Goal: Task Accomplishment & Management: Complete application form

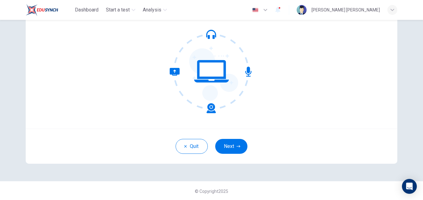
scroll to position [58, 0]
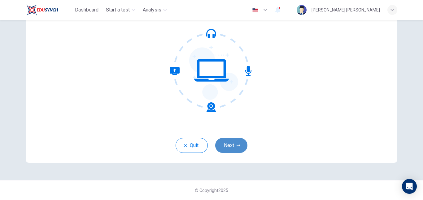
click at [221, 148] on button "Next" at bounding box center [231, 145] width 32 height 15
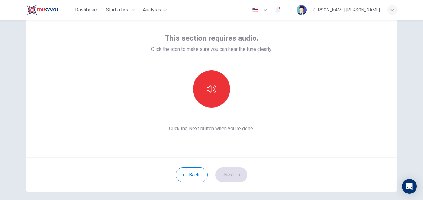
scroll to position [28, 0]
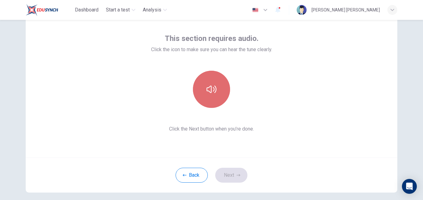
click at [216, 82] on button "button" at bounding box center [211, 89] width 37 height 37
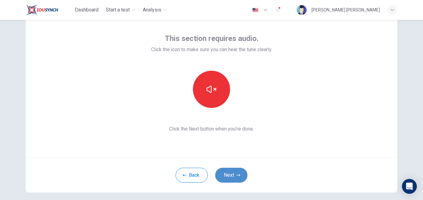
click at [225, 172] on button "Next" at bounding box center [231, 175] width 32 height 15
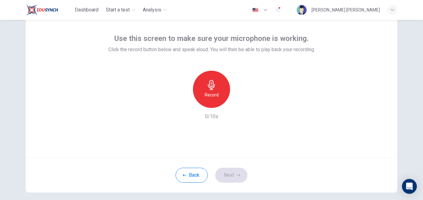
click at [208, 101] on div "Record" at bounding box center [211, 89] width 37 height 37
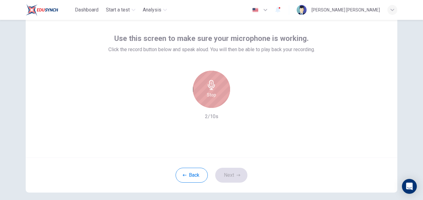
click at [208, 101] on div "Stop" at bounding box center [211, 89] width 37 height 37
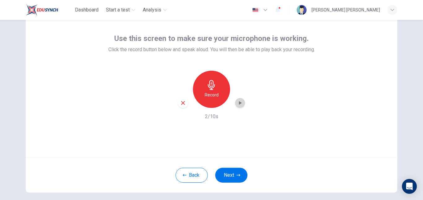
click at [239, 107] on div "button" at bounding box center [240, 103] width 10 height 10
click at [225, 176] on button "Next" at bounding box center [231, 175] width 32 height 15
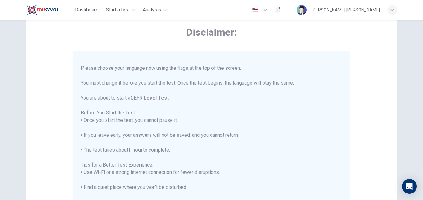
scroll to position [9, 0]
click at [272, 10] on button "button" at bounding box center [260, 10] width 23 height 12
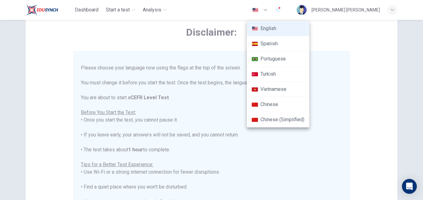
click at [240, 19] on div at bounding box center [211, 100] width 423 height 200
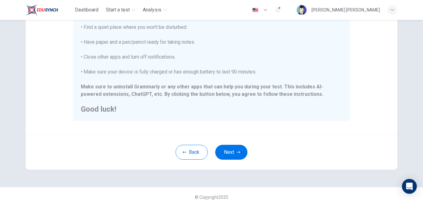
scroll to position [138, 0]
click at [233, 152] on button "Next" at bounding box center [231, 151] width 32 height 15
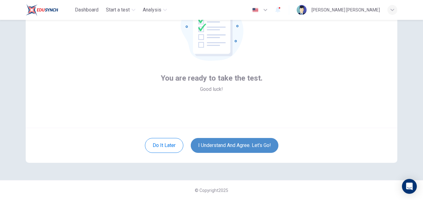
click at [235, 146] on button "I understand and agree. Let’s go!" at bounding box center [235, 145] width 88 height 15
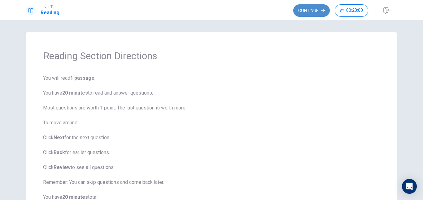
click at [304, 5] on button "Continue" at bounding box center [311, 10] width 37 height 12
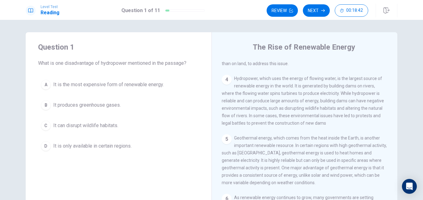
scroll to position [170, 0]
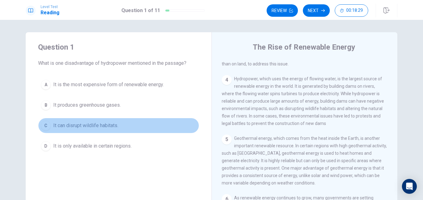
click at [44, 124] on div "C" at bounding box center [46, 125] width 10 height 10
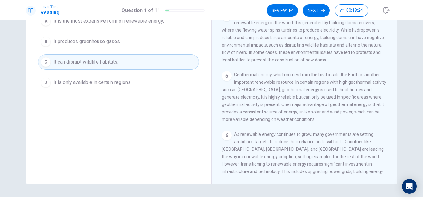
scroll to position [77, 0]
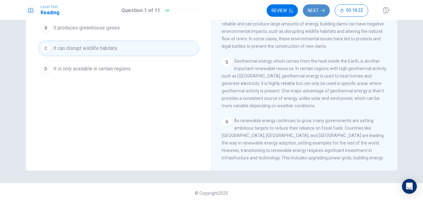
click at [313, 11] on button "Next" at bounding box center [316, 10] width 27 height 12
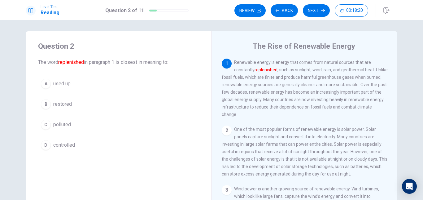
scroll to position [0, 0]
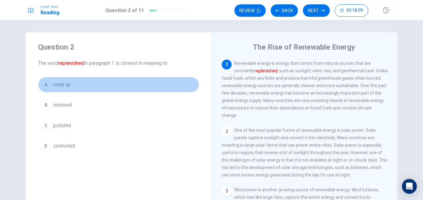
click at [49, 84] on div "A" at bounding box center [46, 85] width 10 height 10
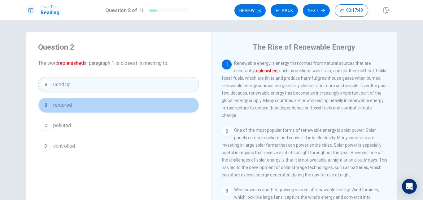
click at [96, 106] on button "B restored" at bounding box center [118, 104] width 161 height 15
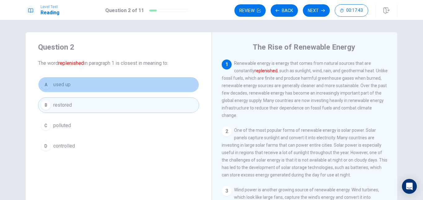
click at [85, 81] on button "A used up" at bounding box center [118, 84] width 161 height 15
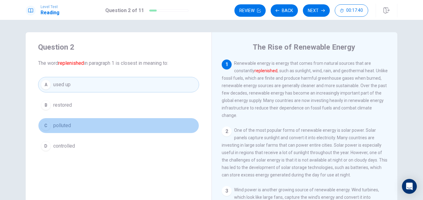
click at [76, 124] on button "C polluted" at bounding box center [118, 125] width 161 height 15
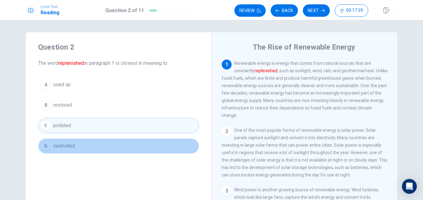
click at [72, 146] on span "controlled" at bounding box center [64, 145] width 22 height 7
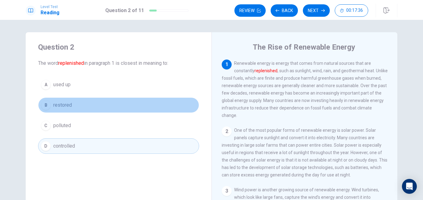
click at [78, 106] on button "B restored" at bounding box center [118, 104] width 161 height 15
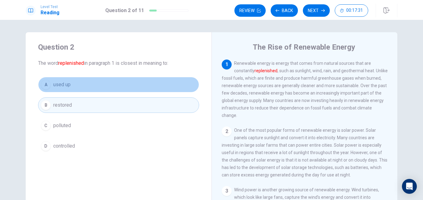
click at [82, 88] on button "A used up" at bounding box center [118, 84] width 161 height 15
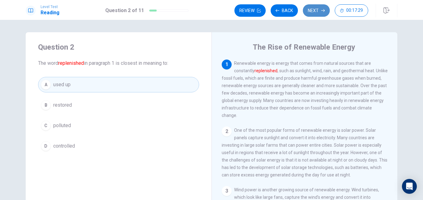
click at [316, 14] on button "Next" at bounding box center [316, 10] width 27 height 12
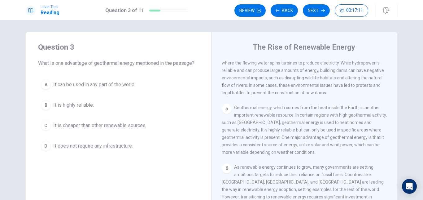
scroll to position [215, 0]
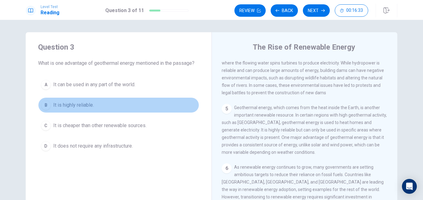
click at [44, 103] on div "B" at bounding box center [46, 105] width 10 height 10
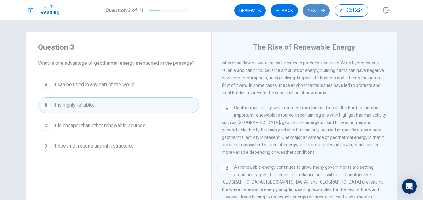
click at [322, 11] on icon "button" at bounding box center [323, 11] width 4 height 4
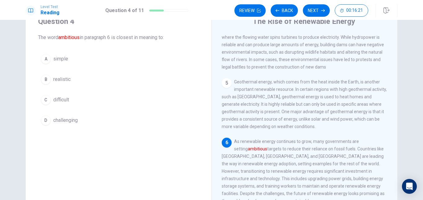
scroll to position [26, 0]
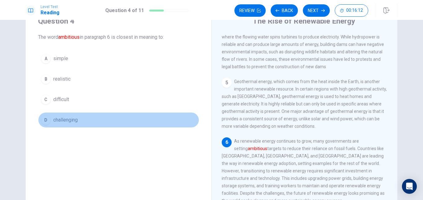
click at [50, 121] on button "D challenging" at bounding box center [118, 119] width 161 height 15
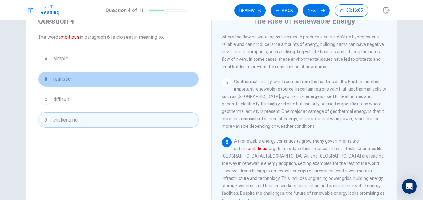
click at [56, 82] on span "realistic" at bounding box center [61, 78] width 17 height 7
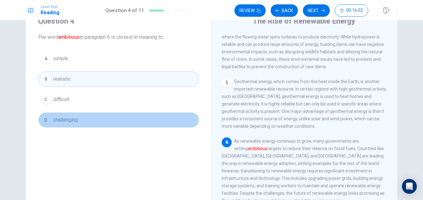
click at [53, 120] on span "challenging" at bounding box center [65, 119] width 24 height 7
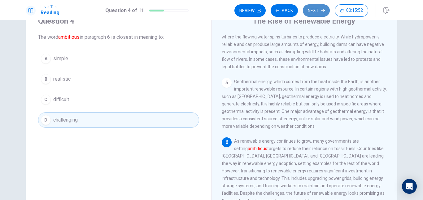
click at [321, 8] on button "Next" at bounding box center [316, 10] width 27 height 12
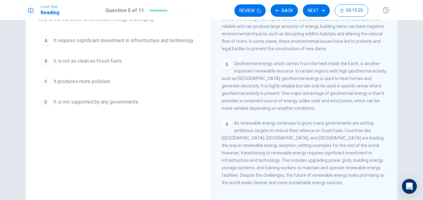
scroll to position [45, 0]
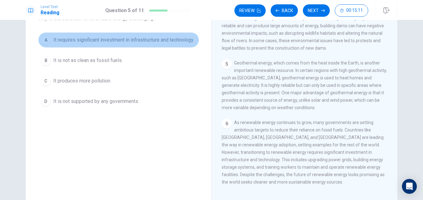
click at [63, 38] on span "It requires significant investment in infrastructure and technology." at bounding box center [123, 39] width 141 height 7
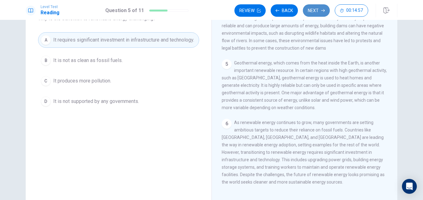
click at [317, 10] on button "Next" at bounding box center [316, 10] width 27 height 12
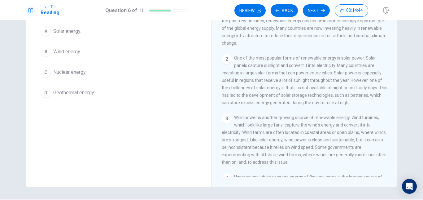
scroll to position [11, 0]
click at [78, 78] on button "C Nuclear energy." at bounding box center [118, 71] width 161 height 15
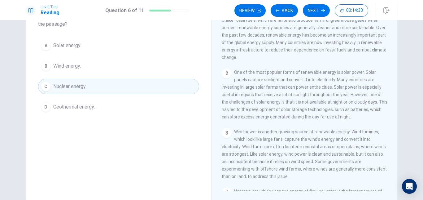
scroll to position [0, 0]
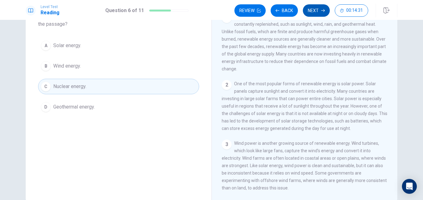
click at [316, 11] on button "Next" at bounding box center [316, 10] width 27 height 12
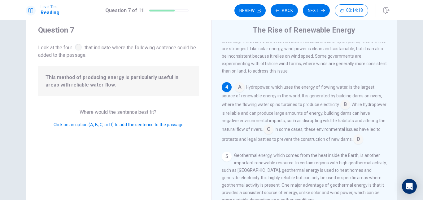
scroll to position [17, 0]
click at [344, 110] on input at bounding box center [345, 105] width 10 height 10
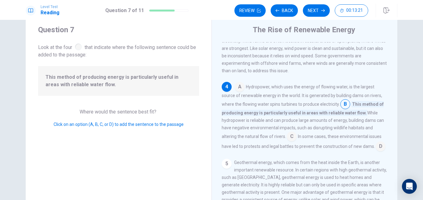
click at [235, 92] on input at bounding box center [240, 87] width 10 height 10
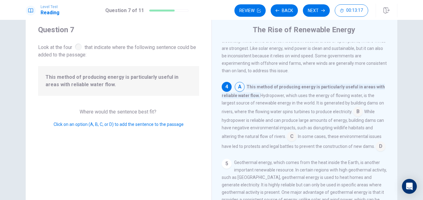
click at [355, 117] on input at bounding box center [358, 112] width 10 height 10
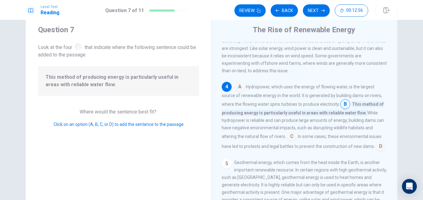
click at [291, 142] on input at bounding box center [292, 137] width 10 height 10
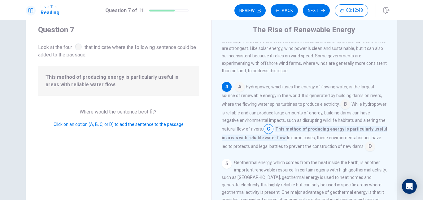
click at [365, 152] on input at bounding box center [370, 147] width 10 height 10
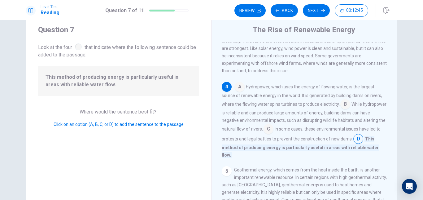
click at [345, 110] on input at bounding box center [345, 105] width 10 height 10
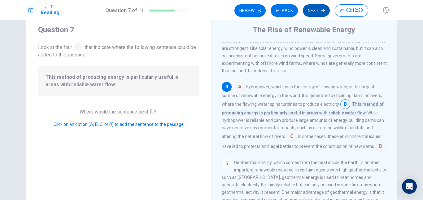
click at [314, 15] on button "Next" at bounding box center [316, 10] width 27 height 12
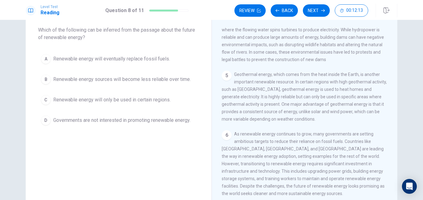
scroll to position [33, 0]
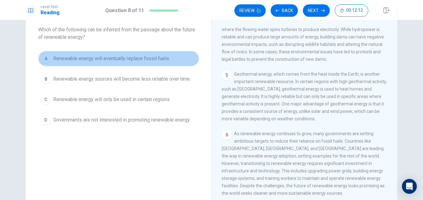
click at [149, 52] on button "A Renewable energy will eventually replace fossil fuels." at bounding box center [118, 58] width 161 height 15
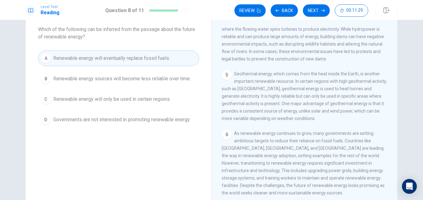
scroll to position [34, 0]
click at [315, 13] on button "Next" at bounding box center [316, 10] width 27 height 12
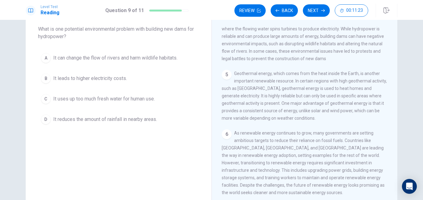
scroll to position [0, 0]
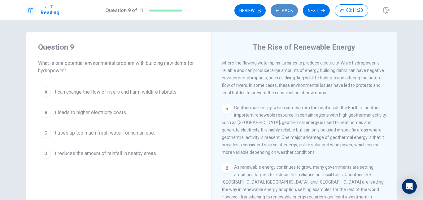
click at [293, 9] on button "Back" at bounding box center [284, 10] width 27 height 12
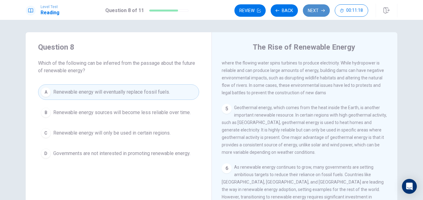
click at [318, 7] on button "Next" at bounding box center [316, 10] width 27 height 12
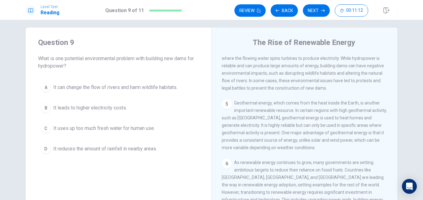
scroll to position [5, 0]
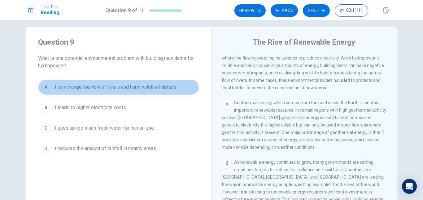
click at [155, 91] on button "A It can change the flow of rivers and harm wildlife habitats." at bounding box center [118, 86] width 161 height 15
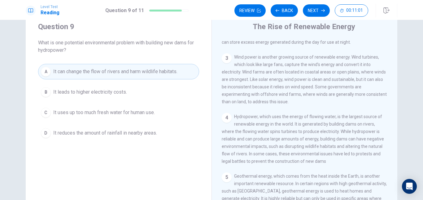
scroll to position [112, 0]
click at [316, 13] on button "Next" at bounding box center [316, 10] width 27 height 12
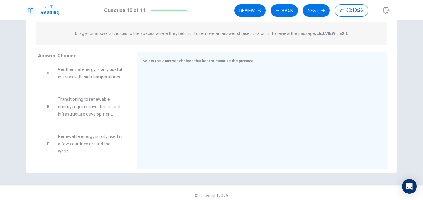
scroll to position [0, 0]
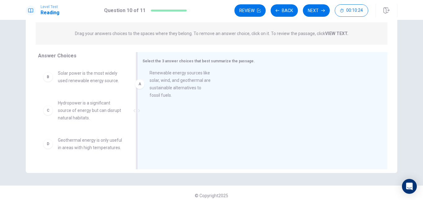
drag, startPoint x: 95, startPoint y: 93, endPoint x: 198, endPoint y: 92, distance: 102.8
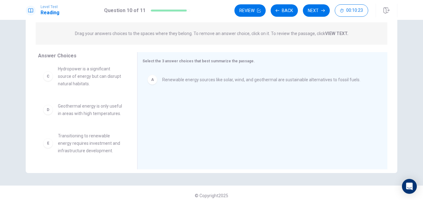
scroll to position [78, 0]
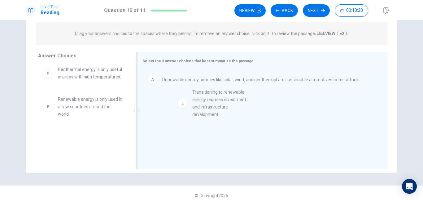
drag, startPoint x: 82, startPoint y: 112, endPoint x: 242, endPoint y: 99, distance: 160.3
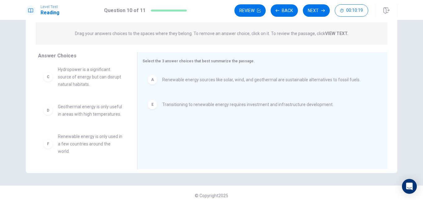
scroll to position [41, 0]
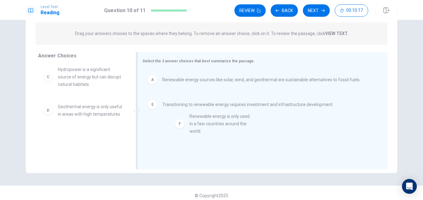
drag, startPoint x: 76, startPoint y: 146, endPoint x: 220, endPoint y: 122, distance: 146.0
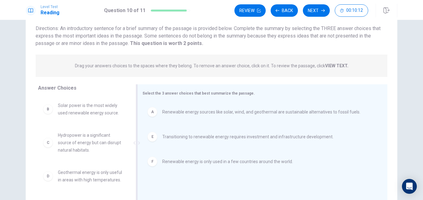
scroll to position [36, 0]
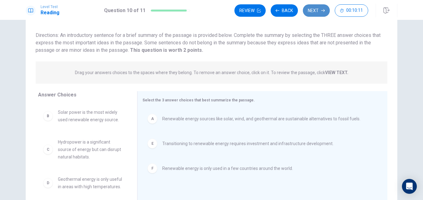
click at [316, 15] on button "Next" at bounding box center [316, 10] width 27 height 12
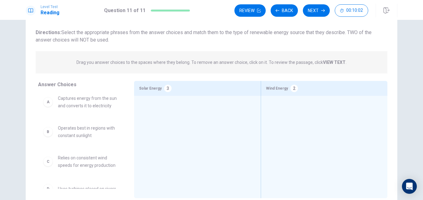
scroll to position [0, 0]
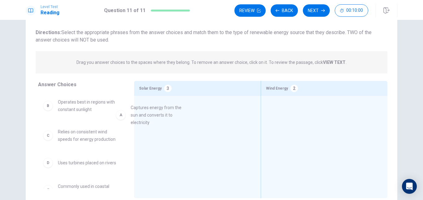
drag, startPoint x: 81, startPoint y: 114, endPoint x: 172, endPoint y: 119, distance: 91.2
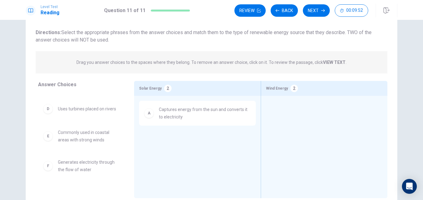
scroll to position [53, 0]
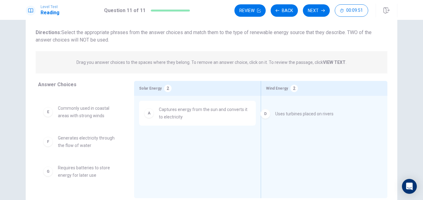
drag, startPoint x: 92, startPoint y: 112, endPoint x: 318, endPoint y: 117, distance: 226.1
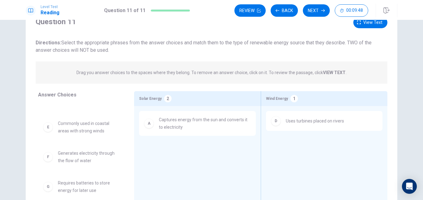
scroll to position [25, 0]
click at [370, 24] on span "View text" at bounding box center [372, 23] width 19 height 8
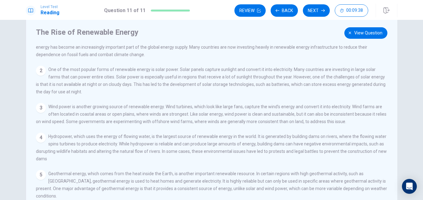
scroll to position [16, 0]
click at [355, 32] on span "View question" at bounding box center [368, 33] width 28 height 8
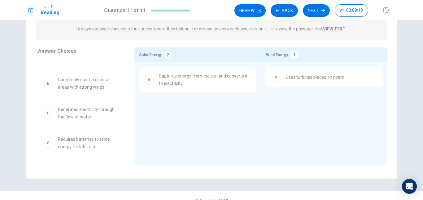
scroll to position [69, 0]
drag, startPoint x: 95, startPoint y: 145, endPoint x: 206, endPoint y: 119, distance: 114.0
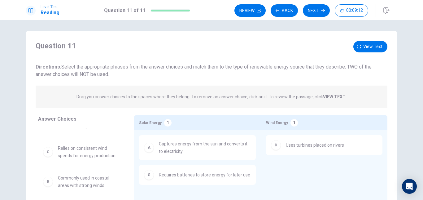
scroll to position [1, 0]
click at [361, 49] on button "View text" at bounding box center [370, 46] width 34 height 11
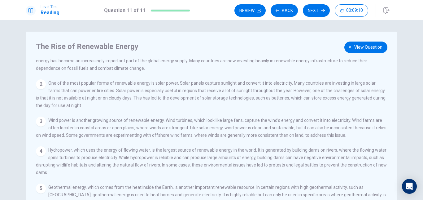
scroll to position [17, 0]
click at [356, 50] on span "View question" at bounding box center [368, 47] width 28 height 8
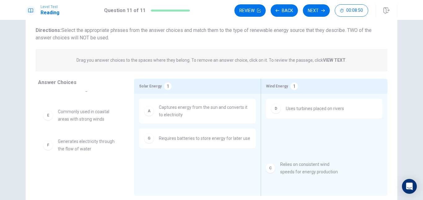
scroll to position [18, 0]
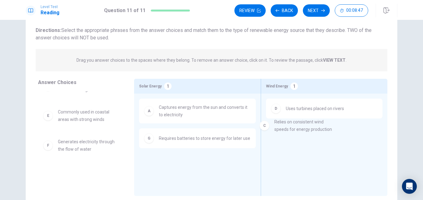
drag, startPoint x: 96, startPoint y: 122, endPoint x: 322, endPoint y: 133, distance: 226.0
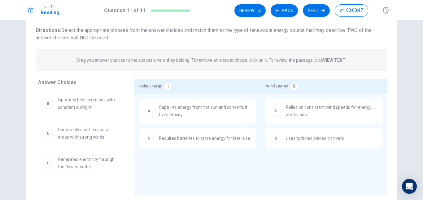
scroll to position [0, 0]
drag, startPoint x: 89, startPoint y: 138, endPoint x: 328, endPoint y: 146, distance: 238.5
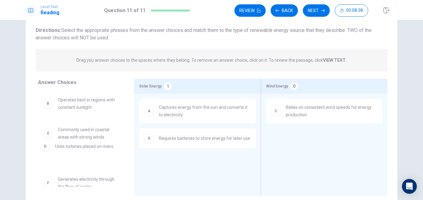
drag, startPoint x: 309, startPoint y: 144, endPoint x: 78, endPoint y: 152, distance: 230.8
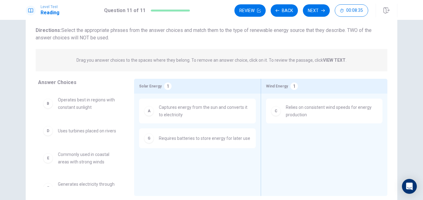
click at [80, 161] on span "Commonly used in coastal areas with strong winds" at bounding box center [88, 157] width 61 height 15
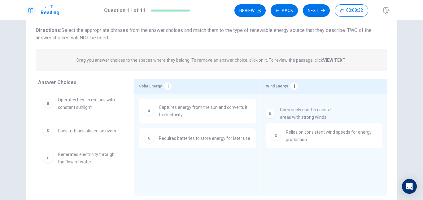
drag, startPoint x: 76, startPoint y: 156, endPoint x: 306, endPoint y: 112, distance: 234.3
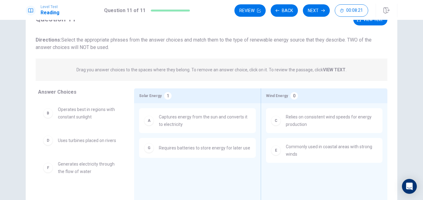
scroll to position [28, 0]
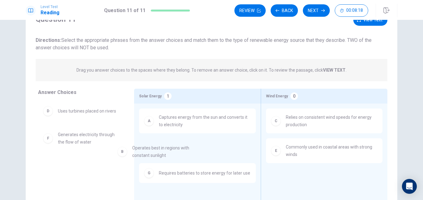
drag, startPoint x: 90, startPoint y: 114, endPoint x: 183, endPoint y: 160, distance: 104.0
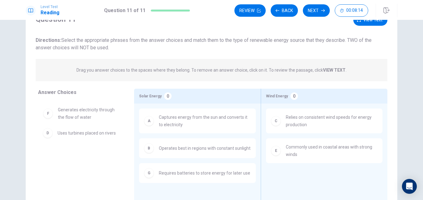
drag, startPoint x: 80, startPoint y: 113, endPoint x: 82, endPoint y: 135, distance: 22.1
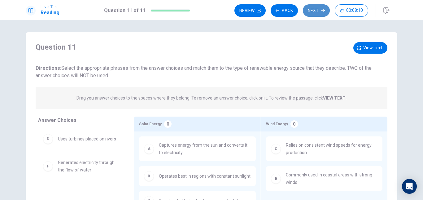
click at [319, 9] on button "Next" at bounding box center [316, 10] width 27 height 12
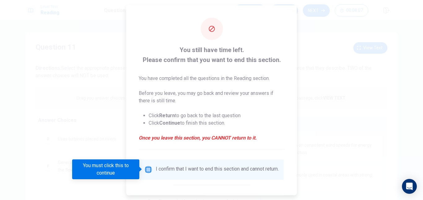
click at [149, 169] on input "You must click this to continue" at bounding box center [148, 168] width 7 height 7
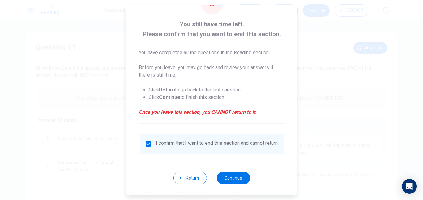
scroll to position [26, 0]
click at [233, 183] on button "Continue" at bounding box center [232, 177] width 33 height 12
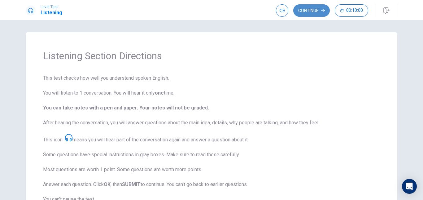
click at [306, 8] on button "Continue" at bounding box center [311, 10] width 37 height 12
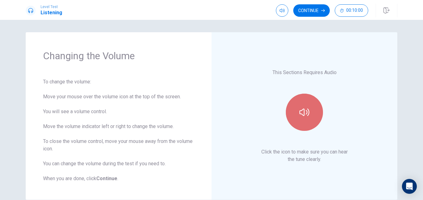
click at [307, 110] on icon "button" at bounding box center [304, 112] width 10 height 10
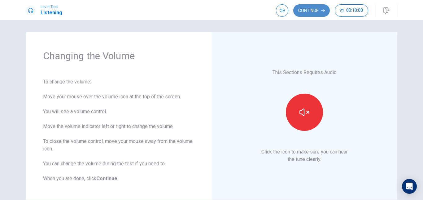
click at [303, 9] on button "Continue" at bounding box center [311, 10] width 37 height 12
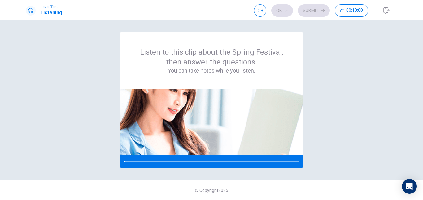
click at [316, 12] on div "Ok Submit 00:10:00" at bounding box center [311, 10] width 114 height 12
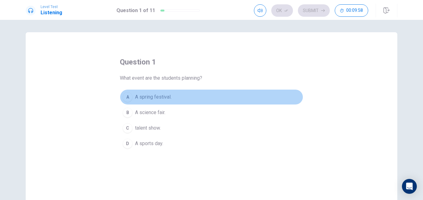
click at [164, 94] on span "A spring festival." at bounding box center [153, 96] width 37 height 7
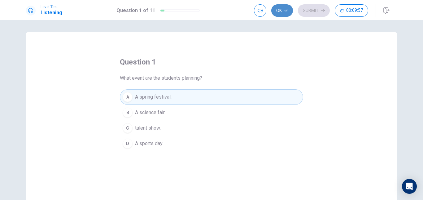
click at [286, 16] on button "Ok" at bounding box center [282, 10] width 22 height 12
click at [307, 14] on button "Submit" at bounding box center [314, 10] width 32 height 12
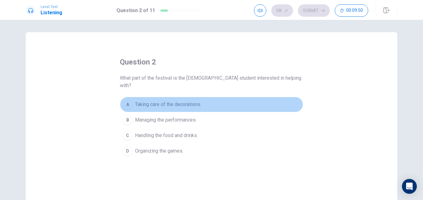
click at [190, 101] on span "Taking care of the decorations." at bounding box center [168, 104] width 66 height 7
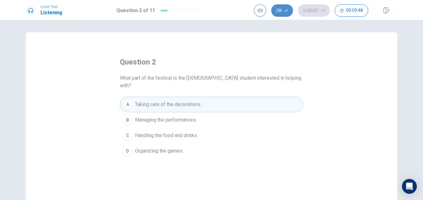
click at [285, 12] on icon "button" at bounding box center [286, 11] width 4 height 4
click at [309, 8] on button "Submit" at bounding box center [314, 10] width 32 height 12
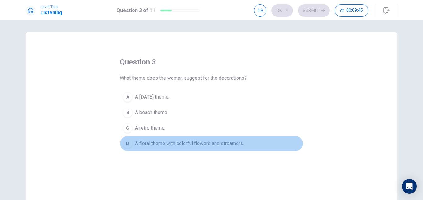
click at [156, 145] on span "A floral theme with colorful flowers and streamers." at bounding box center [189, 143] width 109 height 7
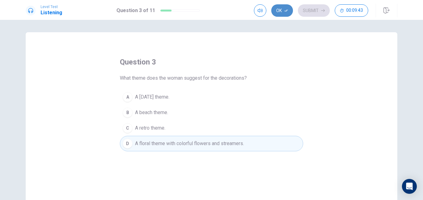
click at [285, 12] on button "Ok" at bounding box center [282, 10] width 22 height 12
click at [316, 8] on button "Submit" at bounding box center [314, 10] width 32 height 12
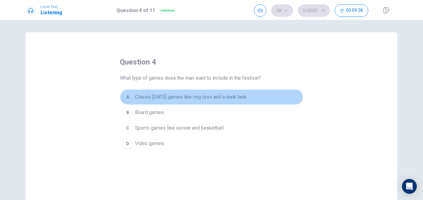
click at [186, 99] on span "Classic [DATE] games like ring toss and a dunk tank." at bounding box center [191, 96] width 112 height 7
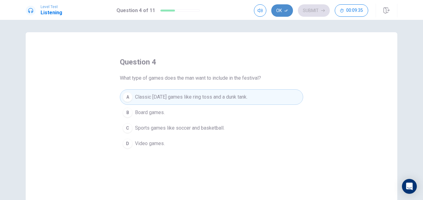
click at [285, 12] on icon "button" at bounding box center [286, 11] width 4 height 4
click at [310, 13] on button "Submit" at bounding box center [314, 10] width 32 height 12
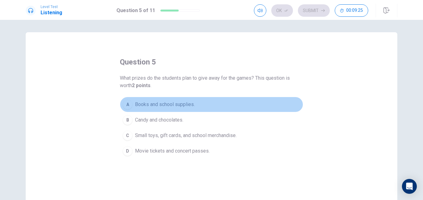
click at [185, 107] on span "Books and school supplies." at bounding box center [165, 104] width 60 height 7
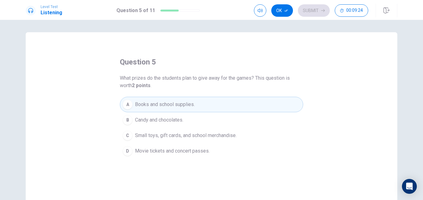
click at [181, 135] on span "Small toys, gift cards, and school merchandise." at bounding box center [186, 135] width 102 height 7
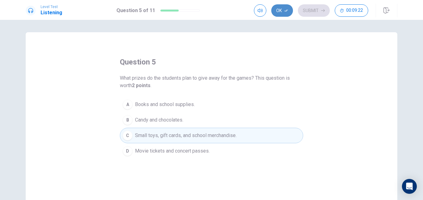
click at [283, 14] on button "Ok" at bounding box center [282, 10] width 22 height 12
click at [316, 9] on button "Submit" at bounding box center [314, 10] width 32 height 12
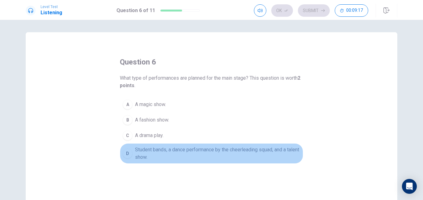
click at [160, 150] on span "Student bands, a dance performance by the cheerleading squad, and a talent show." at bounding box center [217, 153] width 165 height 15
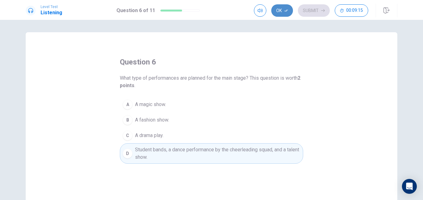
click at [287, 12] on button "Ok" at bounding box center [282, 10] width 22 height 12
click at [313, 6] on button "Submit" at bounding box center [314, 10] width 32 height 12
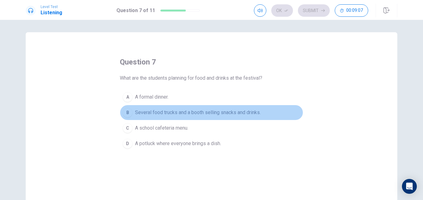
click at [162, 114] on span "Several food trucks and a booth selling snacks and drinks." at bounding box center [198, 112] width 126 height 7
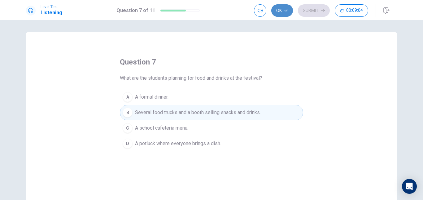
click at [287, 12] on icon "button" at bounding box center [286, 11] width 4 height 4
click at [307, 11] on button "Submit" at bounding box center [314, 10] width 32 height 12
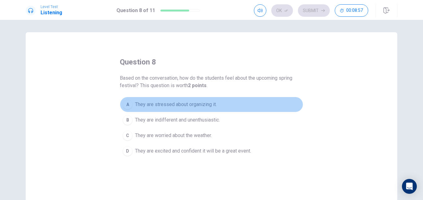
click at [169, 109] on button "A They are stressed about organizing it." at bounding box center [211, 104] width 183 height 15
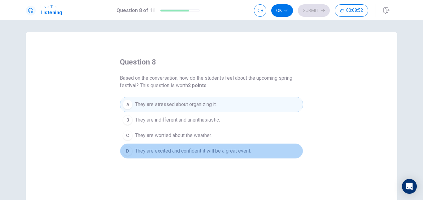
click at [157, 150] on span "They are excited and confident it will be a great event." at bounding box center [193, 150] width 116 height 7
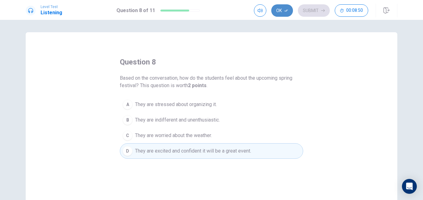
click at [277, 16] on button "Ok" at bounding box center [282, 10] width 22 height 12
click at [320, 7] on button "Submit" at bounding box center [314, 10] width 32 height 12
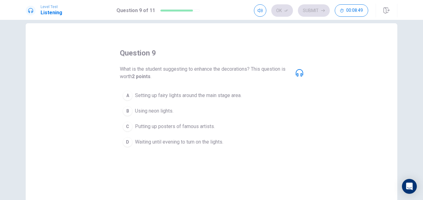
scroll to position [10, 0]
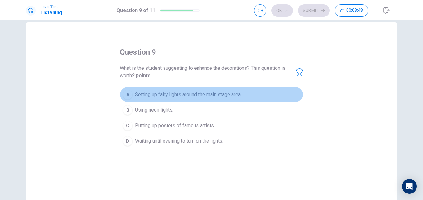
click at [215, 94] on span "Setting up fairy lights around the main stage area." at bounding box center [188, 94] width 107 height 7
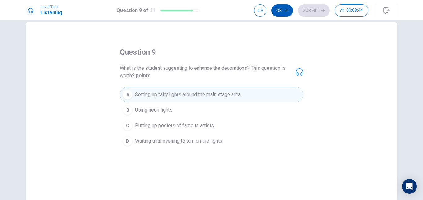
click at [288, 8] on button "Ok" at bounding box center [282, 10] width 22 height 12
click at [324, 9] on icon "button" at bounding box center [323, 11] width 4 height 4
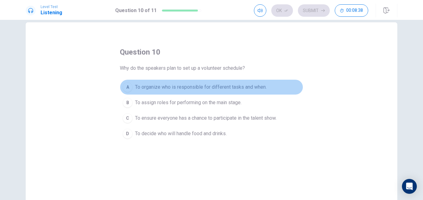
click at [237, 85] on span "To organize who is responsible for different tasks and when." at bounding box center [201, 86] width 132 height 7
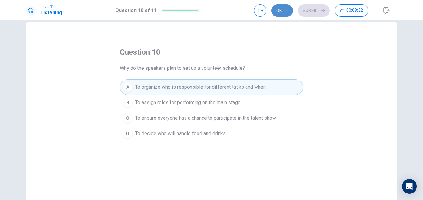
click at [277, 13] on button "Ok" at bounding box center [282, 10] width 22 height 12
click at [310, 10] on button "Submit" at bounding box center [314, 10] width 32 height 12
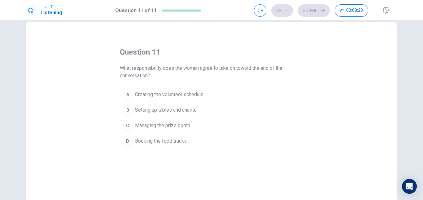
click at [200, 100] on button "A Creating the volunteer schedule." at bounding box center [211, 94] width 183 height 15
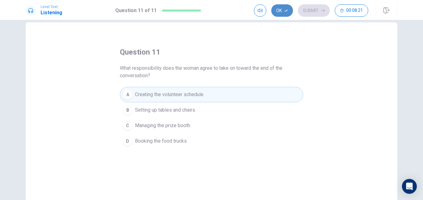
click at [285, 13] on button "Ok" at bounding box center [282, 10] width 22 height 12
click at [309, 12] on button "Submit" at bounding box center [314, 10] width 32 height 12
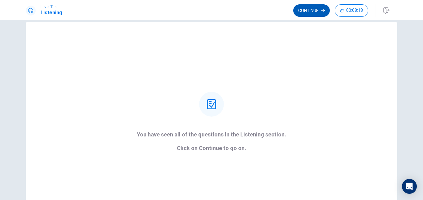
click at [300, 12] on button "Continue" at bounding box center [311, 10] width 37 height 12
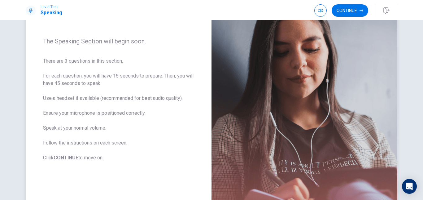
scroll to position [68, 0]
click at [346, 14] on button "Continue" at bounding box center [350, 10] width 37 height 12
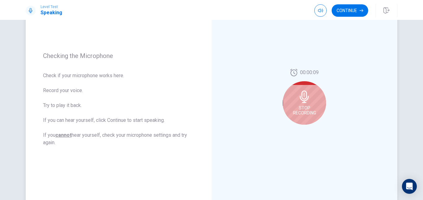
click at [301, 99] on icon at bounding box center [304, 96] width 9 height 12
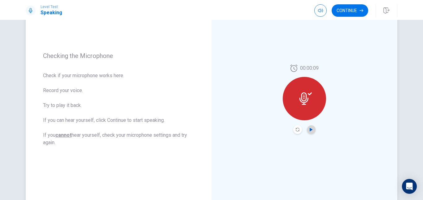
click at [310, 131] on icon "Play Audio" at bounding box center [311, 130] width 4 height 4
click at [345, 11] on button "Continue" at bounding box center [350, 10] width 37 height 12
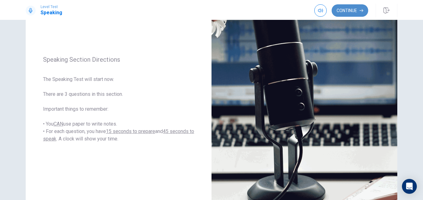
click at [345, 11] on button "Continue" at bounding box center [350, 10] width 37 height 12
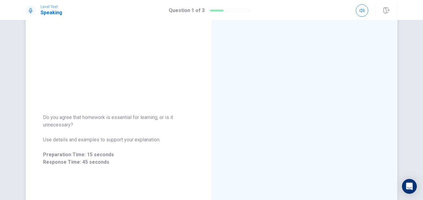
scroll to position [28, 0]
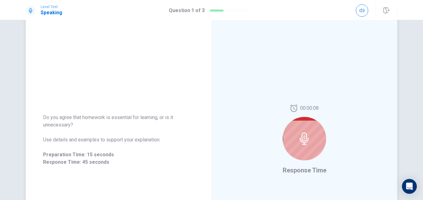
click at [303, 137] on icon at bounding box center [304, 138] width 9 height 12
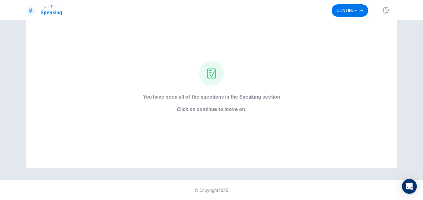
scroll to position [26, 0]
click at [356, 12] on button "Continue" at bounding box center [350, 10] width 37 height 12
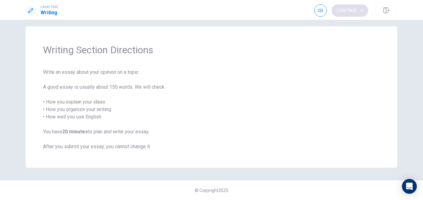
scroll to position [6, 0]
click at [356, 12] on button "Continue" at bounding box center [350, 10] width 37 height 12
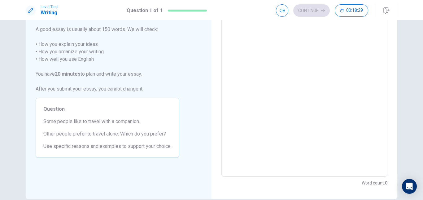
scroll to position [0, 0]
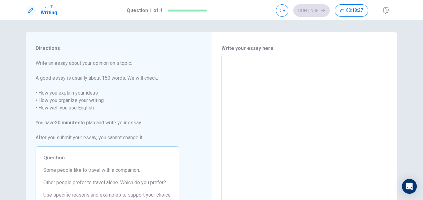
click at [251, 64] on textarea at bounding box center [304, 139] width 157 height 161
type textarea "I"
type textarea "x"
type textarea "In"
type textarea "x"
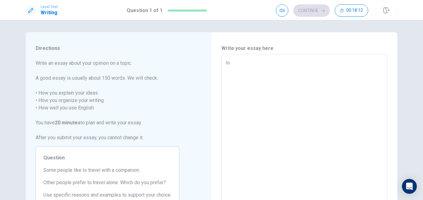
type textarea "In"
type textarea "x"
type textarea "In m"
type textarea "x"
type textarea "In my"
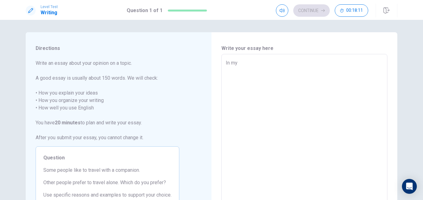
type textarea "x"
type textarea "In my"
type textarea "x"
type textarea "In my o"
type textarea "x"
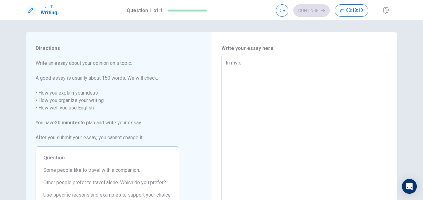
type textarea "In my op"
type textarea "x"
type textarea "In my opi"
type textarea "x"
type textarea "In my opin"
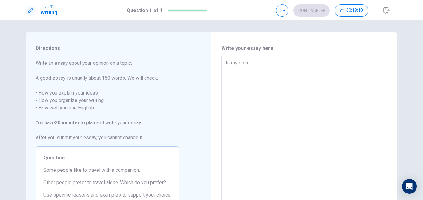
type textarea "x"
type textarea "In my opini"
type textarea "x"
type textarea "In my opinio"
type textarea "x"
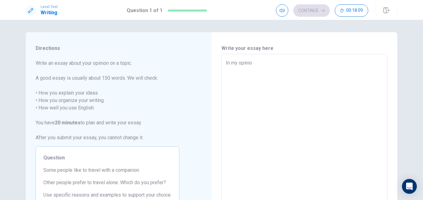
type textarea "In my opinion"
type textarea "x"
type textarea "In my opinion,"
type textarea "x"
type textarea "In my opinion,"
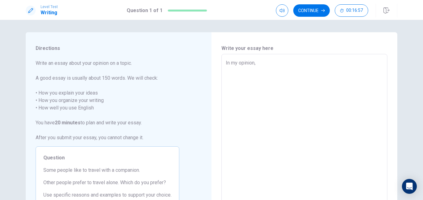
type textarea "x"
type textarea "In my opinion, I"
type textarea "x"
type textarea "In my opinion, I"
type textarea "x"
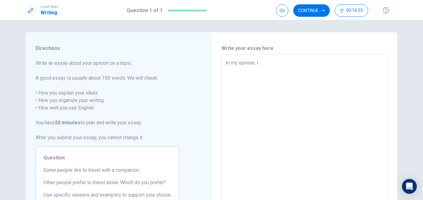
type textarea "In my opinion, I p"
type textarea "x"
type textarea "In my opinion, I pr"
type textarea "x"
type textarea "In my opinion, I pre"
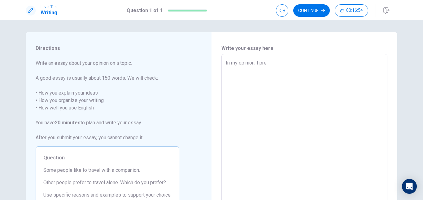
type textarea "x"
type textarea "In my opinion, I pref"
type textarea "x"
type textarea "In my opinion, I prefe"
type textarea "x"
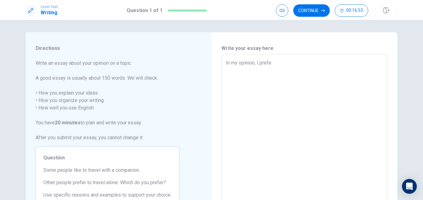
type textarea "In my opinion, I prefer"
type textarea "x"
type textarea "In my opinion, I prefer"
type textarea "x"
type textarea "In my opinion, I prefer t"
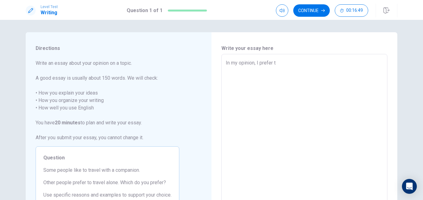
type textarea "x"
type textarea "In my opinion, I prefer tr"
type textarea "x"
type textarea "In my opinion, I prefer tra"
type textarea "x"
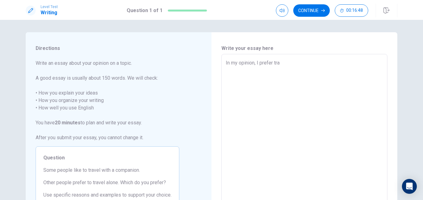
type textarea "In my opinion, I prefer trav"
type textarea "x"
type textarea "In my opinion, I prefer trave"
type textarea "x"
type textarea "In my opinion, I prefer travel"
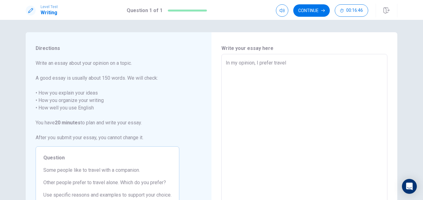
type textarea "x"
type textarea "In my opinion, I prefer travell"
type textarea "x"
type textarea "In my opinion, I prefer travelli"
type textarea "x"
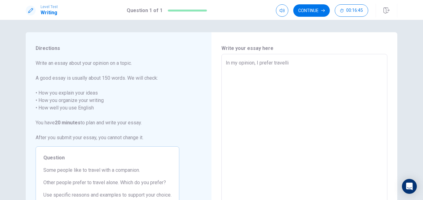
type textarea "In my opinion, I prefer travellin"
type textarea "x"
type textarea "In my opinion, I prefer travelling"
type textarea "x"
type textarea "In my opinion, I prefer travelling"
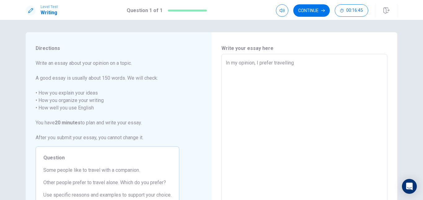
type textarea "x"
type textarea "In my opinion, I prefer travelling w"
type textarea "x"
type textarea "In my opinion, I prefer travelling wi"
type textarea "x"
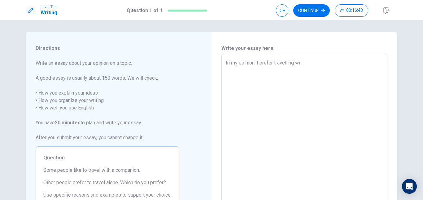
type textarea "In my opinion, I prefer travelling wit"
type textarea "x"
type textarea "In my opinion, I prefer travelling with"
type textarea "x"
type textarea "In my opinion, I prefer travelling with"
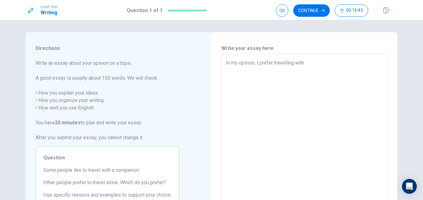
type textarea "x"
type textarea "In my opinion, I prefer travelling with a"
type textarea "x"
type textarea "In my opinion, I prefer travelling with a"
type textarea "x"
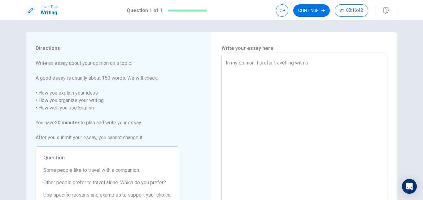
type textarea "In my opinion, I prefer travelling with a c"
type textarea "x"
type textarea "In my opinion, I prefer travelling with a co"
type textarea "x"
type textarea "In my opinion, I prefer travelling with a com"
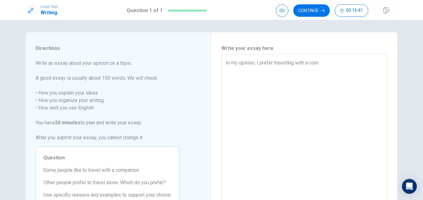
type textarea "x"
type textarea "In my opinion, I prefer travelling with a comp"
type textarea "x"
type textarea "In my opinion, I prefer travelling with a compa"
type textarea "x"
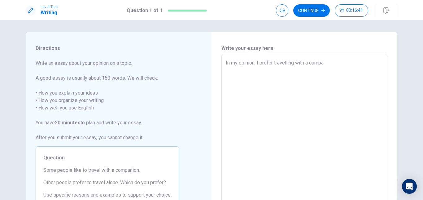
type textarea "In my opinion, I prefer travelling with a compan"
type textarea "x"
type textarea "In my opinion, I prefer travelling with a compani"
type textarea "x"
type textarea "In my opinion, I prefer travelling with a companio"
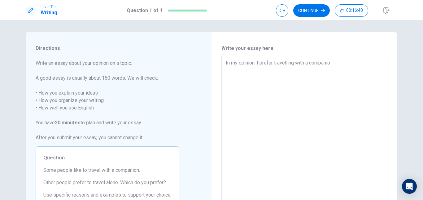
type textarea "x"
type textarea "In my opinion, I prefer travelling with a companion"
type textarea "x"
type textarea "In my opinion, I prefer travelling with a companion."
type textarea "x"
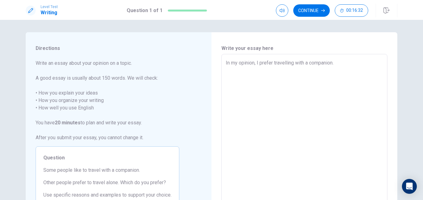
type textarea "In my opinion, I prefer travelling with a companion."
type textarea "x"
type textarea "In my opinion, I prefer travelling with a companion."
type textarea "x"
type textarea "In my opinion, I prefer travelling with a companion."
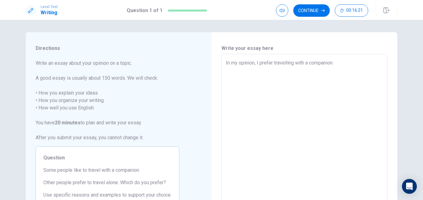
type textarea "x"
type textarea "In my opinion, I prefer travelling with a companion. T"
type textarea "x"
type textarea "In my opinion, I prefer travelling with a companion. Th"
type textarea "x"
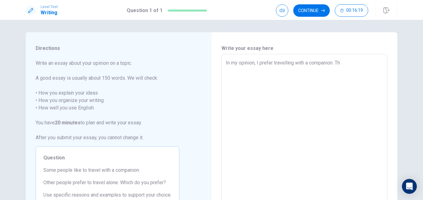
type textarea "In my opinion, I prefer travelling with a companion. The"
type textarea "x"
type textarea "In my opinion, I prefer travelling with a companion. The"
type textarea "x"
type textarea "In my opinion, I prefer travelling with a companion. The ,"
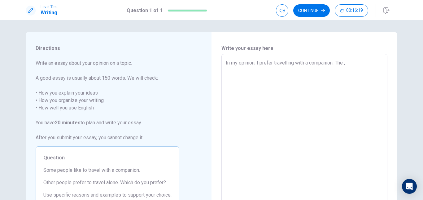
type textarea "x"
type textarea "In my opinion, I prefer travelling with a companion. The"
type textarea "x"
type textarea "In my opinion, I prefer travelling with a companion. The m"
type textarea "x"
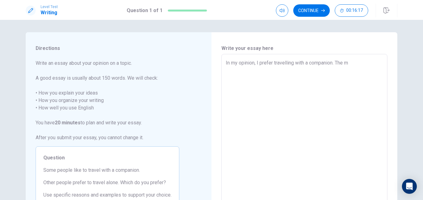
type textarea "In my opinion, I prefer travelling with a companion. The ma"
type textarea "x"
type textarea "In my opinion, I prefer travelling with a companion. The mai"
type textarea "x"
type textarea "In my opinion, I prefer travelling with a companion. The main"
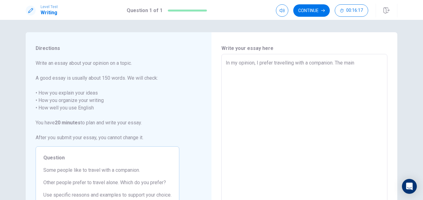
type textarea "x"
type textarea "In my opinion, I prefer travelling with a companion. The main"
type textarea "x"
type textarea "In my opinion, I prefer travelling with a companion. The main r"
type textarea "x"
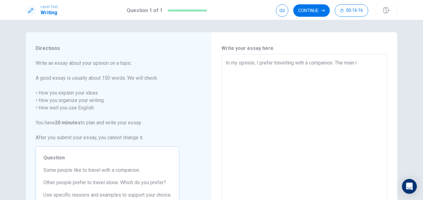
type textarea "In my opinion, I prefer travelling with a companion. The main re"
type textarea "x"
type textarea "In my opinion, I prefer travelling with a companion. The main rea"
type textarea "x"
type textarea "In my opinion, I prefer travelling with a companion. The main reas"
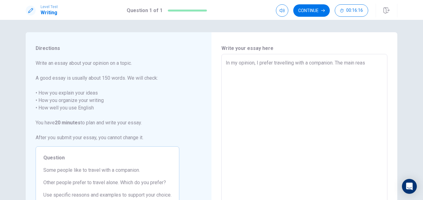
type textarea "x"
type textarea "In my opinion, I prefer travelling with a companion. The main reaso"
type textarea "x"
type textarea "In my opinion, I prefer travelling with a companion. The main reason"
type textarea "x"
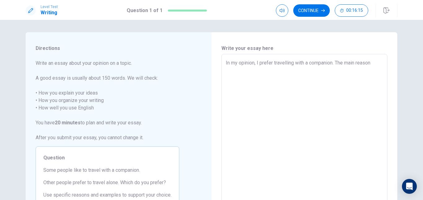
type textarea "In my opinion, I prefer travelling with a companion. The main reason"
type textarea "x"
type textarea "In my opinion, I prefer travelling with a companion. The main reason i"
type textarea "x"
type textarea "In my opinion, I prefer travelling with a companion. The main reason is"
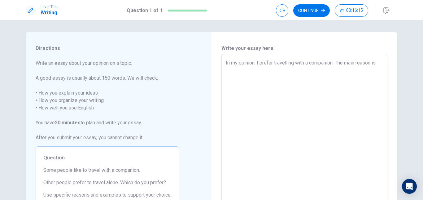
type textarea "x"
type textarea "In my opinion, I prefer travelling with a companion. The main reason is"
type textarea "x"
type textarea "In my opinion, I prefer travelling with a companion. The main reason is t"
type textarea "x"
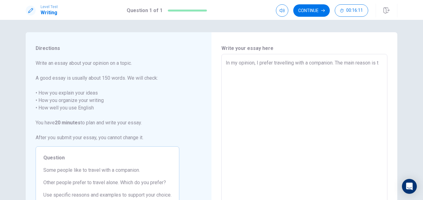
type textarea "In my opinion, I prefer travelling with a companion. The main reason is"
type textarea "x"
type textarea "In my opinion, I prefer travelling with a companion. The main reason is"
type textarea "x"
type textarea "In my opinion, I prefer travelling with a companion. The main reason i"
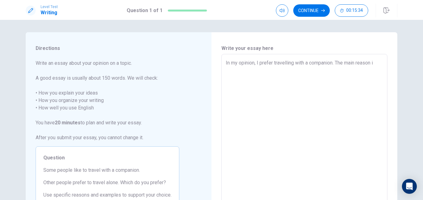
type textarea "x"
type textarea "In my opinion, I prefer travelling with a companion. The main reason"
type textarea "x"
type textarea "In my opinion, I prefer travelling with a companion. The main reason f"
type textarea "x"
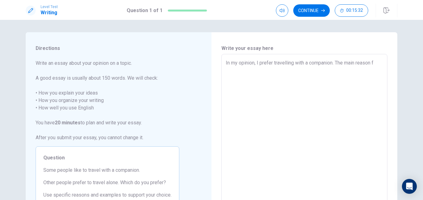
type textarea "In my opinion, I prefer travelling with a companion. The main reason fo"
type textarea "x"
type textarea "In my opinion, I prefer travelling with a companion. The main reason for"
type textarea "x"
type textarea "In my opinion, I prefer travelling with a companion. The main reason for"
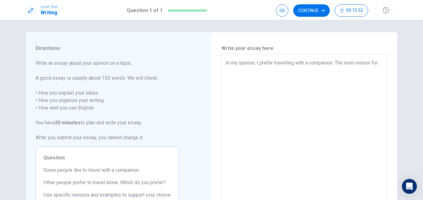
type textarea "x"
type textarea "In my opinion, I prefer travelling with a companion. The main reason for t"
type textarea "x"
type textarea "In my opinion, I prefer travelling with a companion. The main reason for th"
type textarea "x"
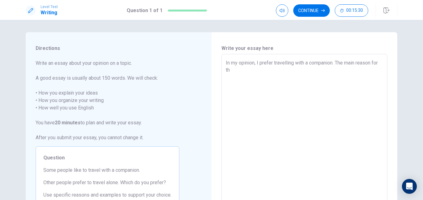
type textarea "In my opinion, I prefer travelling with a companion. The main reason for thi"
type textarea "x"
type textarea "In my opinion, I prefer travelling with a companion. The main reason for this"
type textarea "x"
type textarea "In my opinion, I prefer travelling with a companion. The main reason for this"
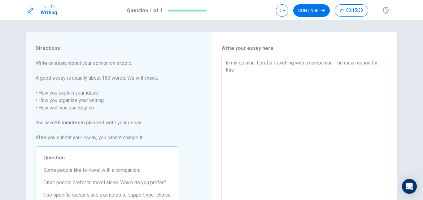
type textarea "x"
type textarea "In my opinion, I prefer travelling with a companion. The main reason for this s"
type textarea "x"
type textarea "In my opinion, I prefer travelling with a companion. The main reason for this st"
type textarea "x"
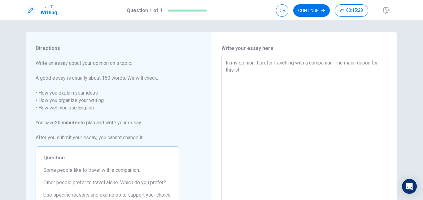
type textarea "In my opinion, I prefer travelling with a companion. The main reason for this s…"
type textarea "x"
type textarea "In my opinion, I prefer travelling with a companion. The main reason for this st"
type textarea "x"
type textarea "In my opinion, I prefer travelling with a companion. The main reason for this s"
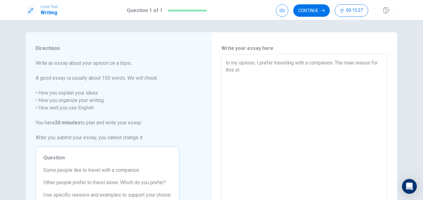
type textarea "x"
type textarea "In my opinion, I prefer travelling with a companion. The main reason for th"
type textarea "x"
type textarea "In my opinion, I prefer travelling with a companion. The main reason for t"
type textarea "x"
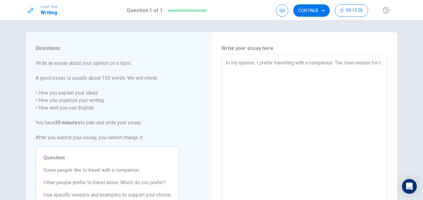
type textarea "In my opinion, I prefer travelling with a companion. The main reason for"
type textarea "x"
type textarea "In my opinion, I prefer travelling with a companion. The main reason for t"
type textarea "x"
type textarea "In my opinion, I prefer travelling with a companion. The main reason for th"
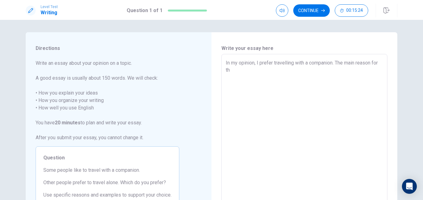
type textarea "x"
click at [233, 72] on textarea "In my opinion, I prefer travelling with a companion. The main reason is my safe…" at bounding box center [304, 139] width 157 height 161
click at [246, 72] on textarea "In my opinion, I prefer travelling with a companion. The main reason is my safe…" at bounding box center [304, 139] width 157 height 161
drag, startPoint x: 249, startPoint y: 71, endPoint x: 254, endPoint y: 71, distance: 5.0
click at [254, 71] on textarea "In my opinion, I prefer travelling with a companion. The main reason is my safe…" at bounding box center [304, 139] width 157 height 161
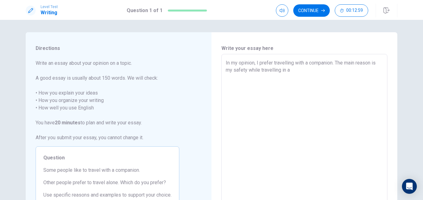
drag, startPoint x: 248, startPoint y: 70, endPoint x: 288, endPoint y: 72, distance: 39.4
click at [288, 72] on textarea "In my opinion, I prefer travelling with a companion. The main reason is my safe…" at bounding box center [304, 139] width 157 height 161
click at [264, 72] on textarea "In my opinion, I prefer travelling with a companion. The main reason is my safe…" at bounding box center [304, 139] width 157 height 161
click at [250, 80] on textarea "In my opinion, I prefer travelling with a companion. The main reason is my safe…" at bounding box center [304, 139] width 157 height 161
click at [254, 72] on textarea "In my opinion, I prefer travelling with a companion. The main reason is my safe…" at bounding box center [304, 139] width 157 height 161
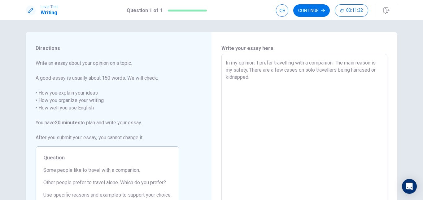
click at [250, 72] on textarea "In my opinion, I prefer travelling with a companion. The main reason is my safe…" at bounding box center [304, 139] width 157 height 161
click at [280, 80] on textarea "In my opinion, I prefer travelling with a companion. The main reason is my safe…" at bounding box center [304, 139] width 157 height 161
click at [379, 62] on textarea "In my opinion, I prefer travelling with a companion. The main reason is my safe…" at bounding box center [304, 139] width 157 height 161
click at [309, 75] on textarea "In my opinion, I prefer travelling with a companion. The main reason is for my …" at bounding box center [304, 139] width 157 height 161
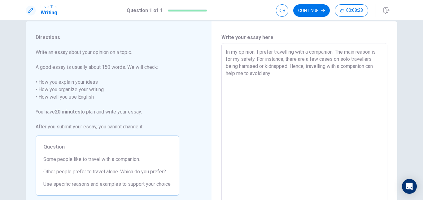
scroll to position [7, 0]
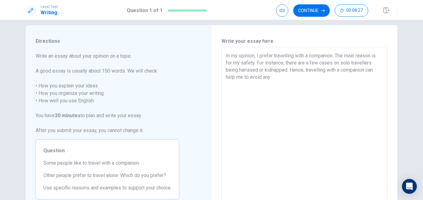
click at [284, 84] on textarea "In my opinion, I prefer travelling with a companion. The main reason is for my …" at bounding box center [304, 132] width 157 height 161
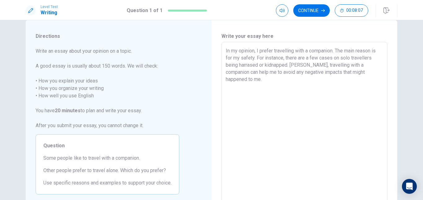
scroll to position [12, 0]
click at [292, 72] on textarea "In my opinion, I prefer travelling with a companion. The main reason is for my …" at bounding box center [304, 127] width 157 height 161
click at [307, 74] on textarea "In my opinion, I prefer travelling with a companion. The main reason is for my …" at bounding box center [304, 127] width 157 height 161
drag, startPoint x: 307, startPoint y: 74, endPoint x: 272, endPoint y: 73, distance: 35.9
click at [272, 73] on textarea "In my opinion, I prefer travelling with a companion. The main reason is for my …" at bounding box center [304, 127] width 157 height 161
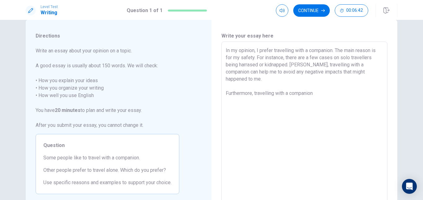
click at [309, 73] on textarea "In my opinion, I prefer travelling with a companion. The main reason is for my …" at bounding box center [304, 127] width 157 height 161
drag, startPoint x: 308, startPoint y: 73, endPoint x: 271, endPoint y: 73, distance: 37.2
click at [271, 73] on textarea "In my opinion, I prefer travelling with a companion. The main reason is for my …" at bounding box center [304, 127] width 157 height 161
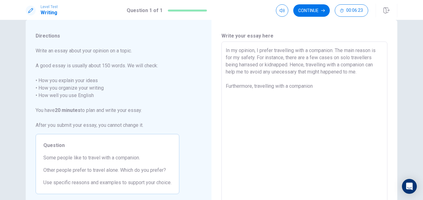
click at [297, 72] on textarea "In my opinion, I prefer travelling with a companion. The main reason is for my …" at bounding box center [304, 127] width 157 height 161
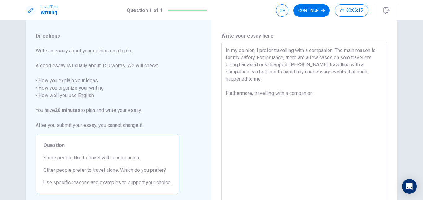
click at [328, 90] on textarea "In my opinion, I prefer travelling with a companion. The main reason is for my …" at bounding box center [304, 127] width 157 height 161
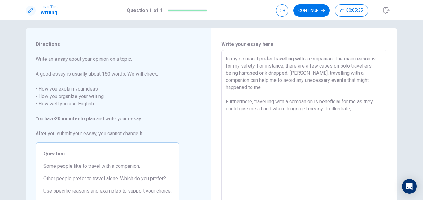
scroll to position [0, 0]
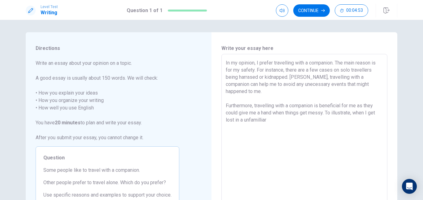
click at [241, 114] on textarea "In my opinion, I prefer travelling with a companion. The main reason is for my …" at bounding box center [304, 139] width 157 height 161
click at [274, 116] on textarea "In my opinion, I prefer travelling with a companion. The main reason is for my …" at bounding box center [304, 139] width 157 height 161
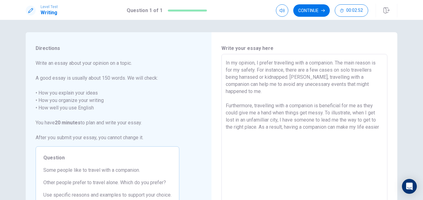
click at [240, 129] on textarea "In my opinion, I prefer travelling with a companion. The main reason is for my …" at bounding box center [304, 139] width 157 height 161
click at [238, 129] on textarea "In my opinion, I prefer travelling with a companion. The main reason is for my …" at bounding box center [304, 139] width 157 height 161
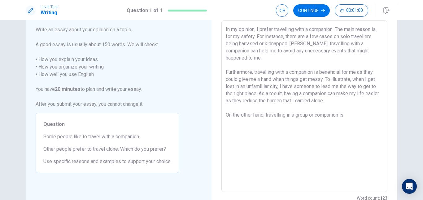
scroll to position [34, 0]
click at [287, 115] on textarea "In my opinion, I prefer travelling with a companion. The main reason is for my …" at bounding box center [304, 105] width 157 height 161
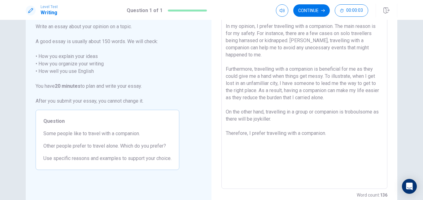
scroll to position [38, 0]
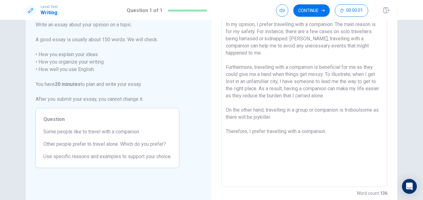
click at [351, 103] on textarea "In my opinion, I prefer travelling with a companion. The main reason is for my …" at bounding box center [304, 101] width 157 height 161
click at [352, 103] on textarea "In my opinion, I prefer travelling with a companion. The main reason is for my …" at bounding box center [304, 101] width 157 height 161
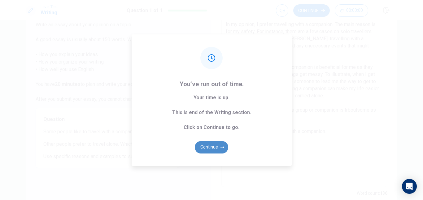
click at [202, 145] on button "Continue" at bounding box center [211, 147] width 33 height 12
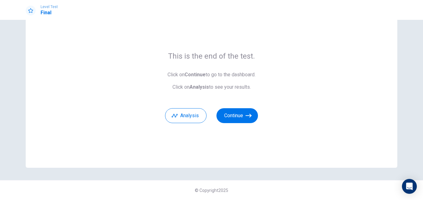
scroll to position [26, 0]
click at [227, 116] on button "Continue" at bounding box center [236, 115] width 41 height 15
